Goal: Navigation & Orientation: Find specific page/section

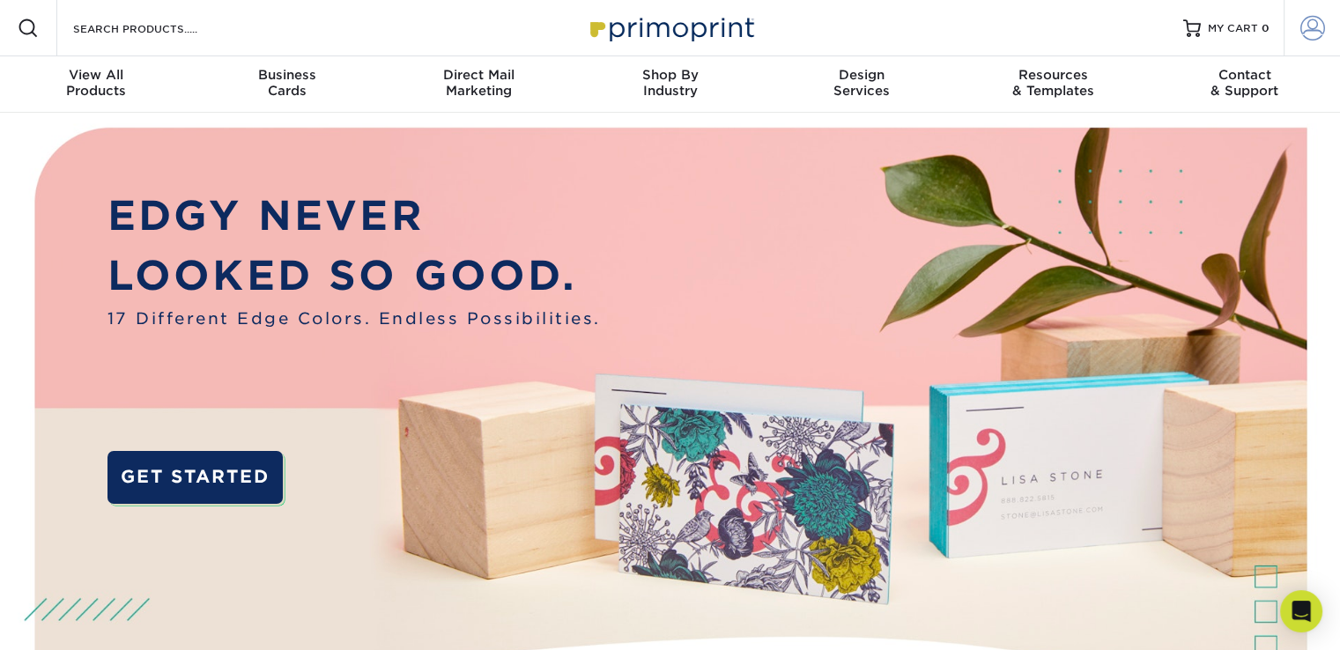
click at [1297, 25] on link "Account" at bounding box center [1311, 28] width 56 height 56
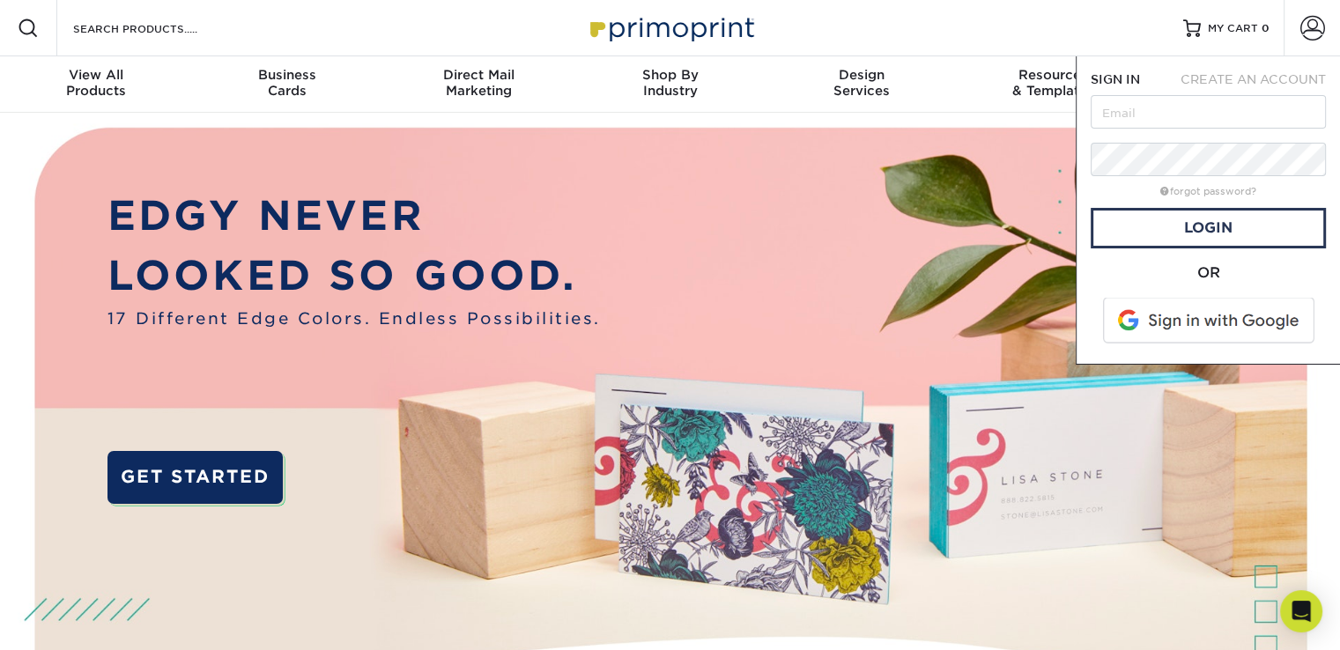
click at [913, 32] on div "Resources Menu Search Products Account SIGN IN CREATE AN ACCOUNT forgot passwor…" at bounding box center [670, 28] width 1340 height 56
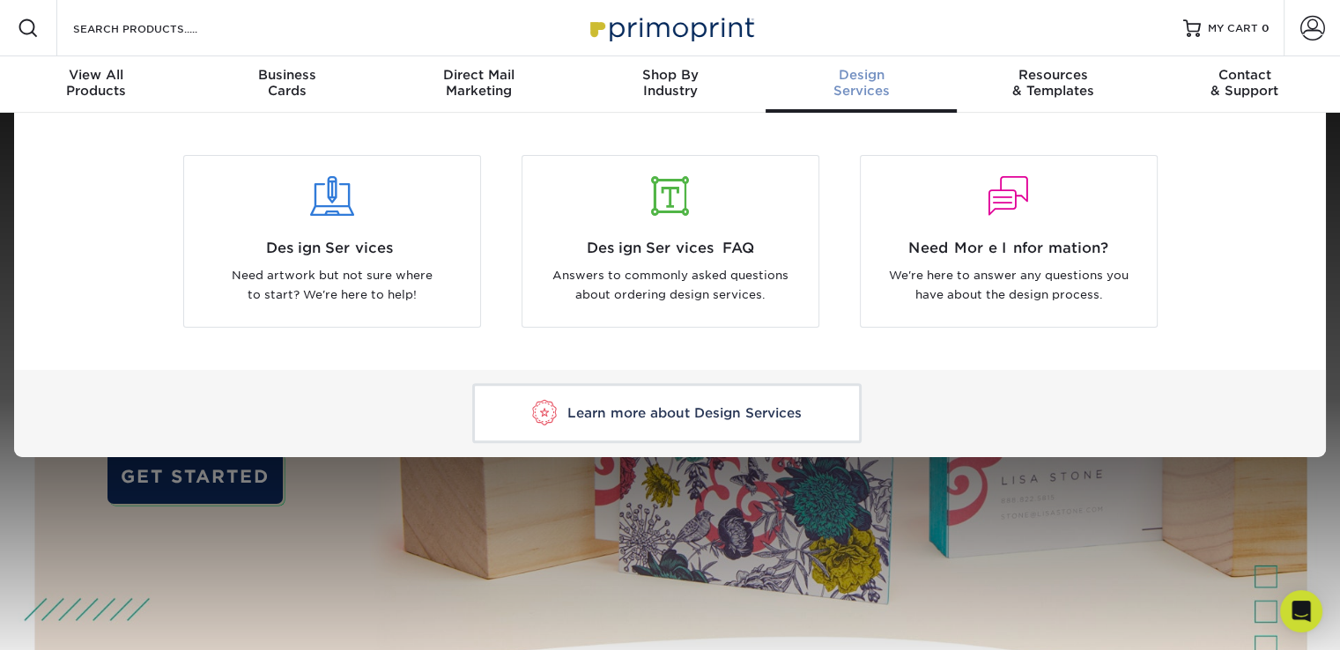
click at [854, 96] on div "Design Services" at bounding box center [860, 83] width 191 height 32
click at [410, 209] on div at bounding box center [332, 197] width 270 height 40
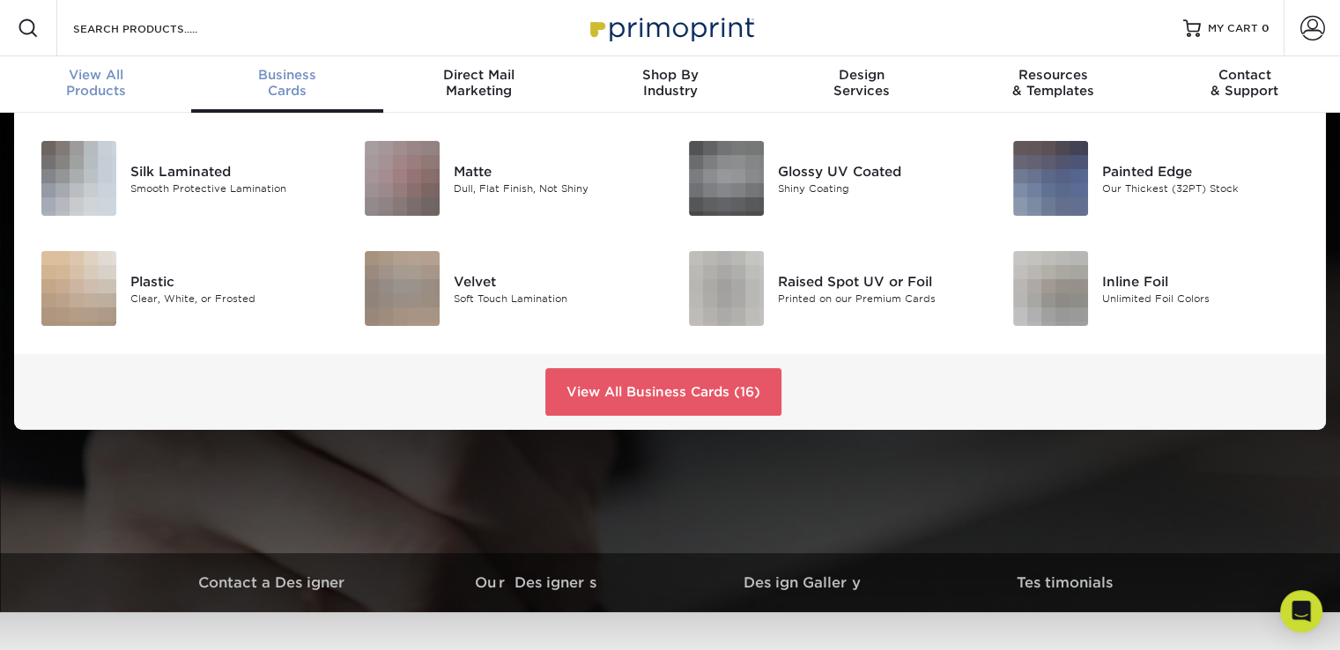
scroll to position [1, 0]
